Goal: Find specific page/section: Find specific page/section

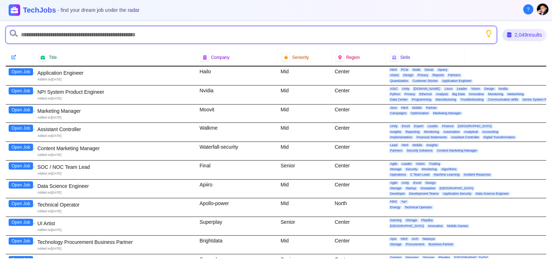
click at [62, 36] on input "text" at bounding box center [251, 34] width 491 height 17
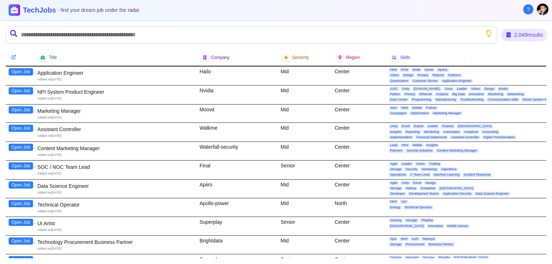
click at [512, 36] on div "2,049 results" at bounding box center [525, 35] width 46 height 12
click at [13, 56] on icon at bounding box center [13, 57] width 5 height 5
click at [13, 33] on icon at bounding box center [13, 33] width 7 height 7
click at [486, 32] on icon "Show search tips" at bounding box center [488, 33] width 9 height 9
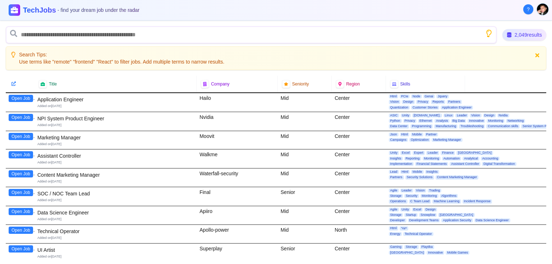
click at [487, 33] on icon "Show search tips" at bounding box center [488, 33] width 9 height 9
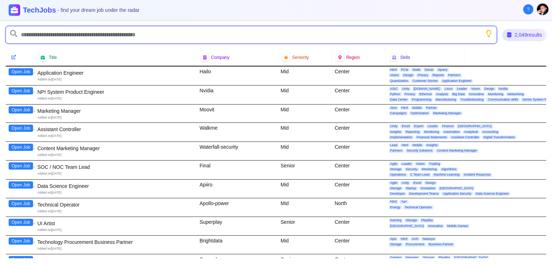
click at [119, 35] on input "text" at bounding box center [251, 34] width 491 height 17
type input "******"
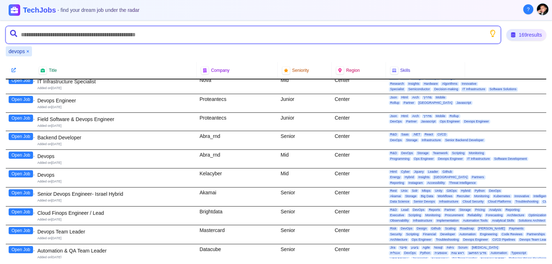
scroll to position [259, 0]
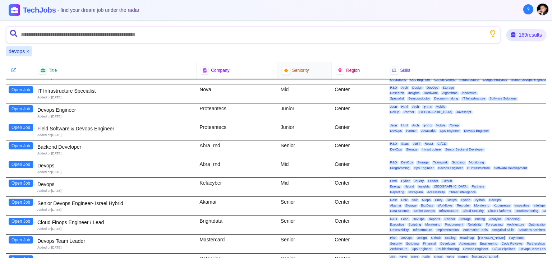
click at [286, 70] on icon at bounding box center [286, 70] width 5 height 5
click at [301, 72] on span "Seniority" at bounding box center [300, 71] width 17 height 6
click at [297, 69] on span "Seniority" at bounding box center [300, 71] width 17 height 6
click at [18, 108] on button "Open Job" at bounding box center [21, 108] width 24 height 7
